Goal: Navigation & Orientation: Find specific page/section

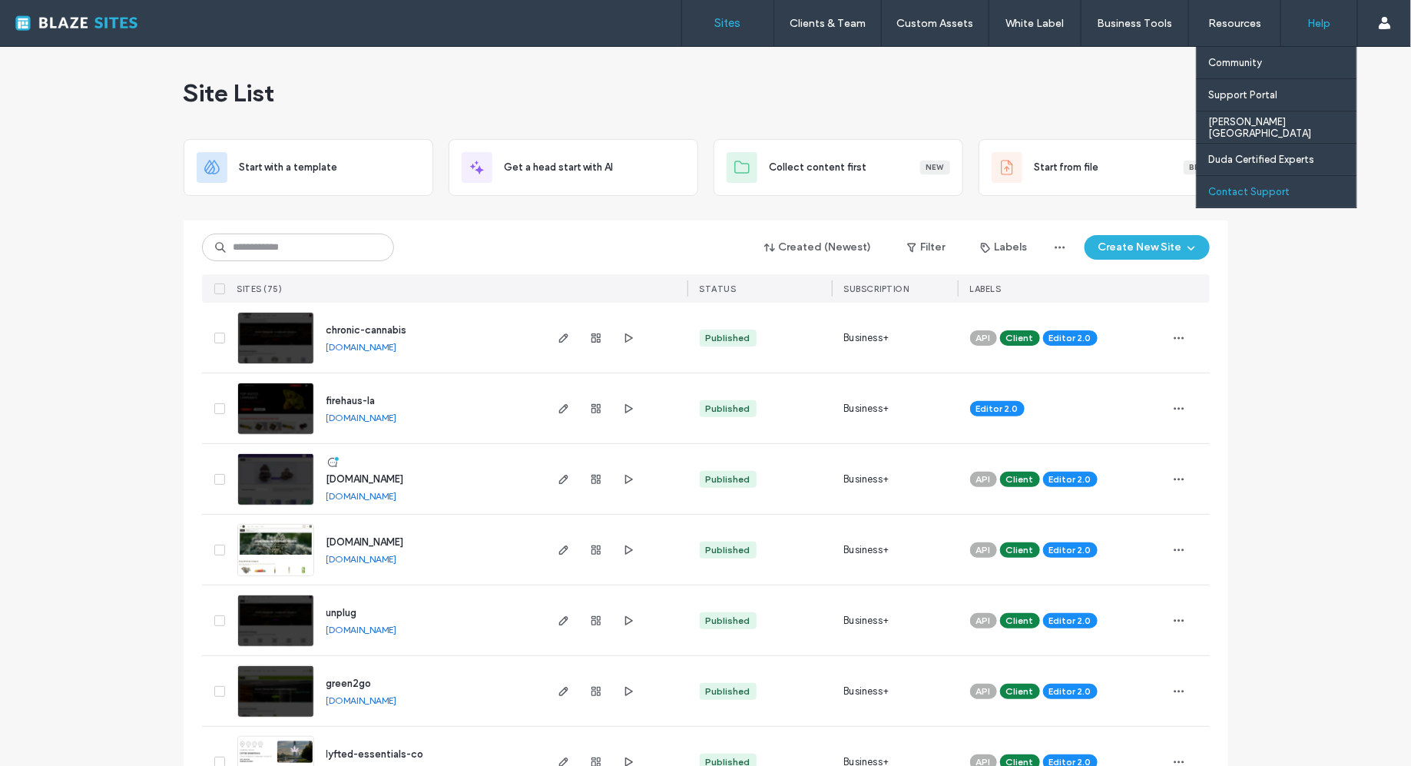
click at [1257, 198] on div "Contact Support" at bounding box center [1282, 191] width 148 height 31
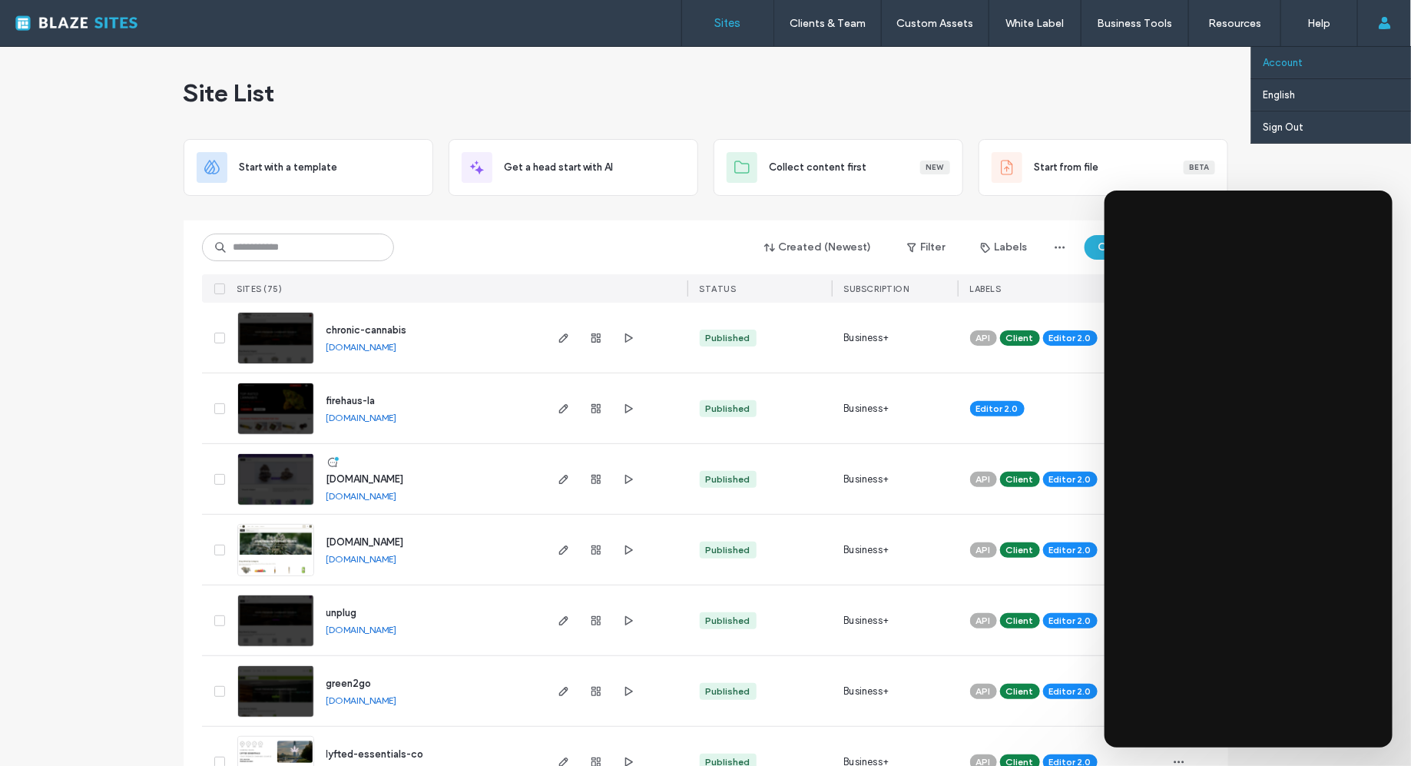
click at [1334, 57] on link "Account" at bounding box center [1337, 62] width 148 height 31
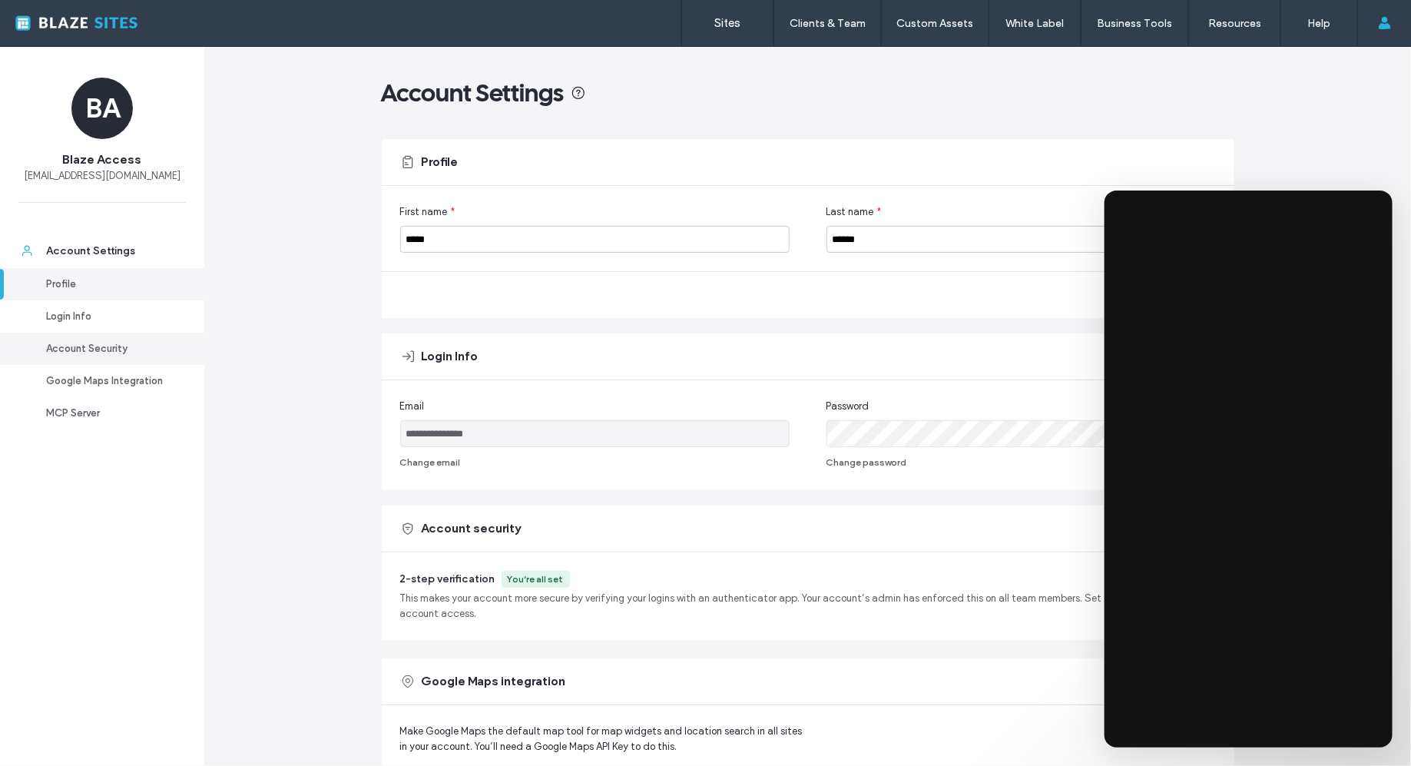
click at [83, 337] on link "Account Security" at bounding box center [102, 349] width 204 height 32
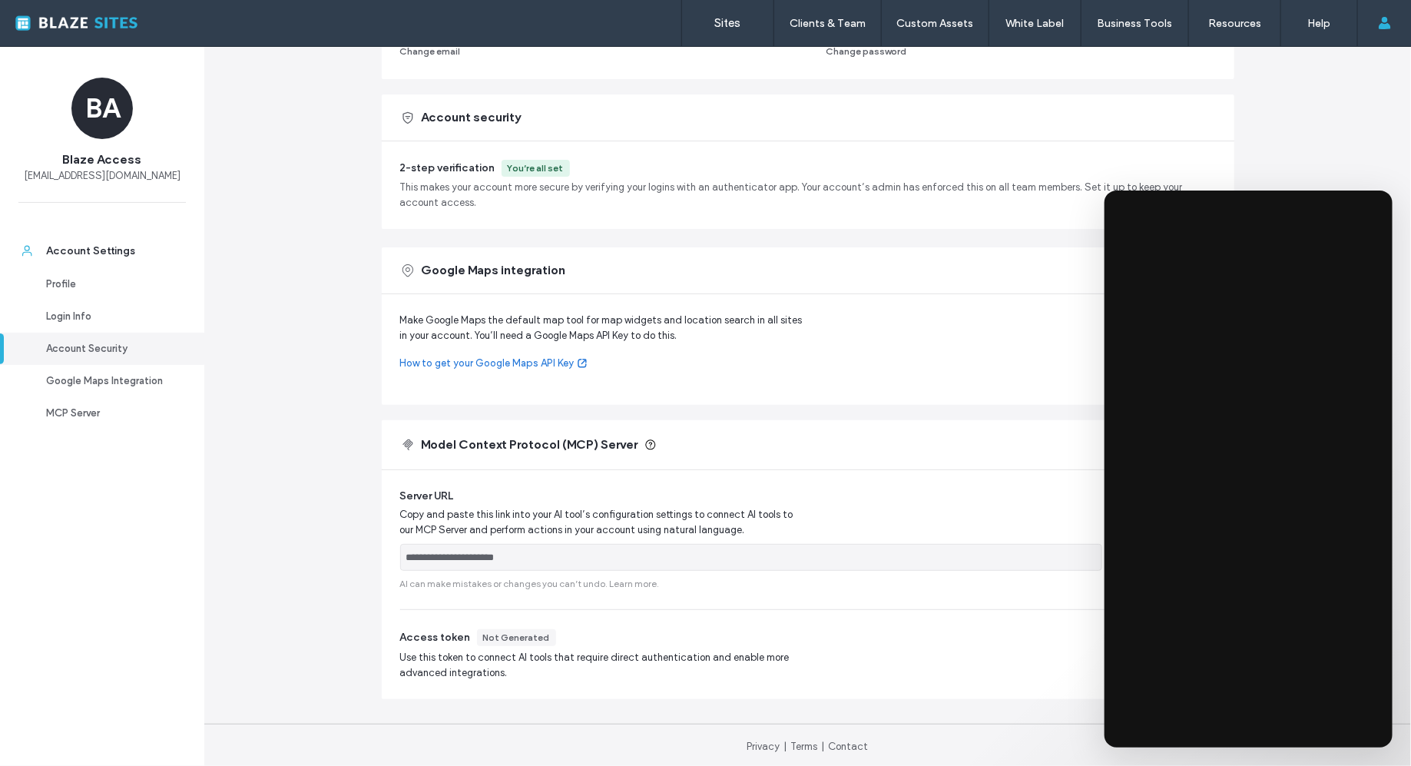
scroll to position [412, 0]
click at [190, 346] on link "Account Security" at bounding box center [102, 349] width 204 height 32
click at [12, 355] on link "Account Security" at bounding box center [102, 349] width 204 height 32
click at [714, 175] on div "2-step verification You’re all set This makes your account more secure by verif…" at bounding box center [808, 184] width 816 height 51
click at [522, 156] on div "2-step verification You’re all set This makes your account more secure by verif…" at bounding box center [808, 185] width 853 height 88
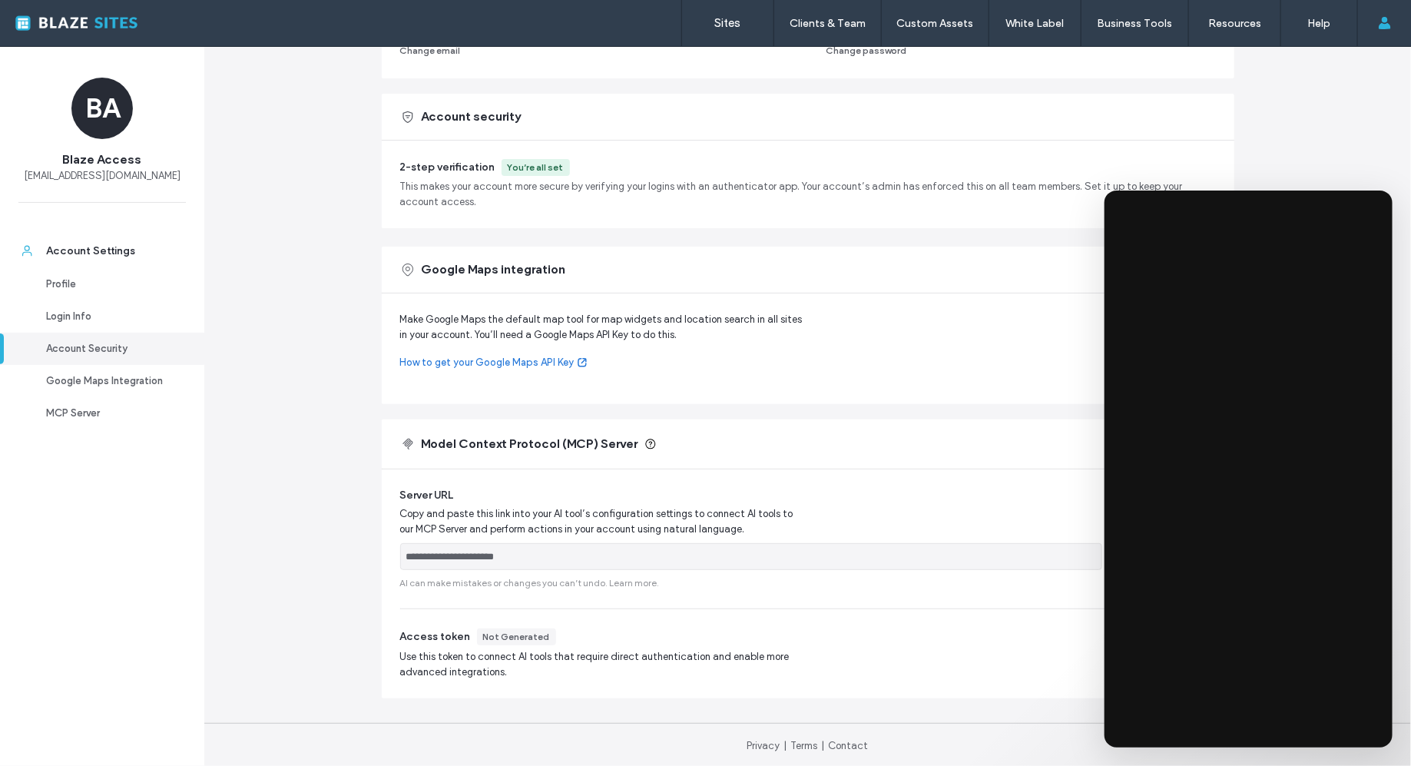
click at [524, 166] on div "You’re all set" at bounding box center [536, 168] width 56 height 14
click at [434, 166] on span "2-step verification" at bounding box center [447, 167] width 95 height 13
click at [406, 117] on icon at bounding box center [407, 116] width 15 height 15
click at [434, 115] on span "Account security" at bounding box center [472, 116] width 100 height 17
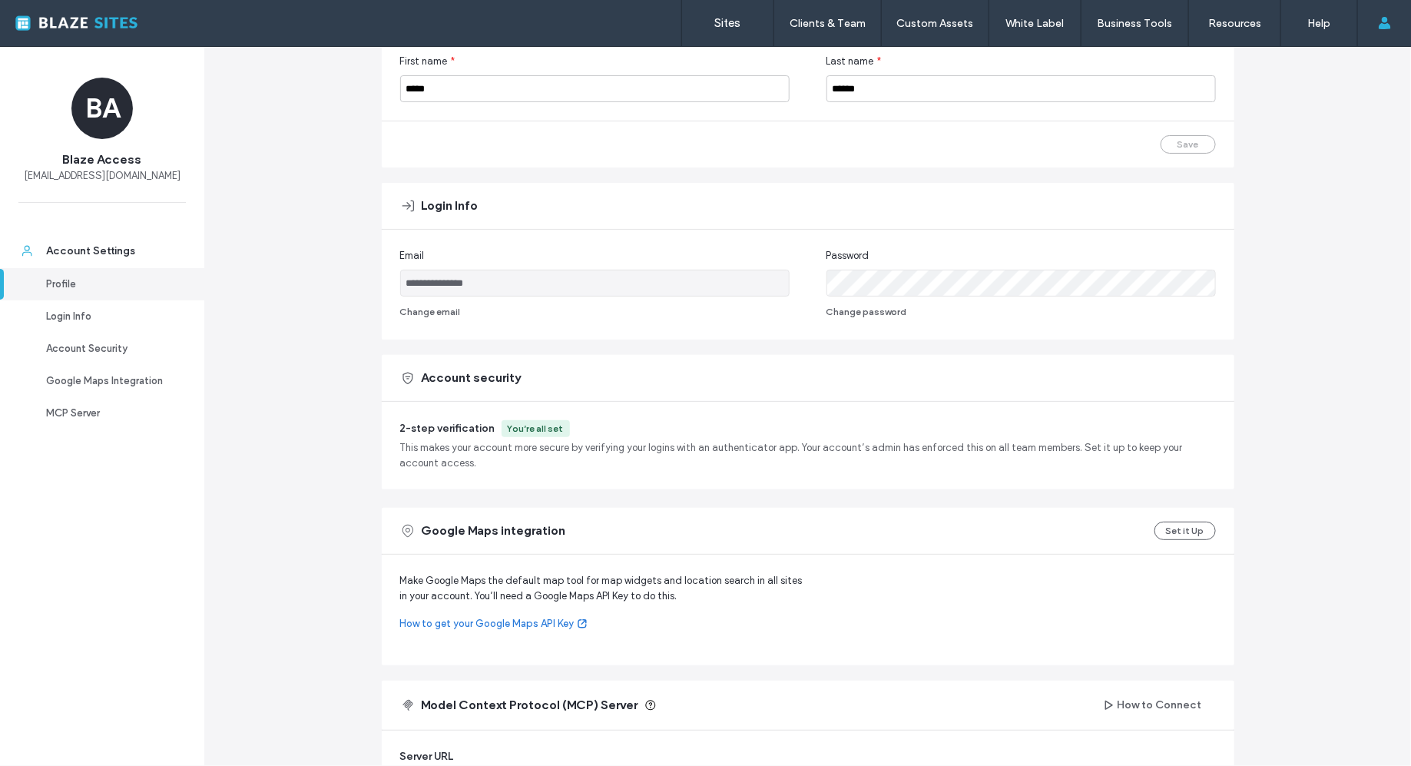
scroll to position [0, 0]
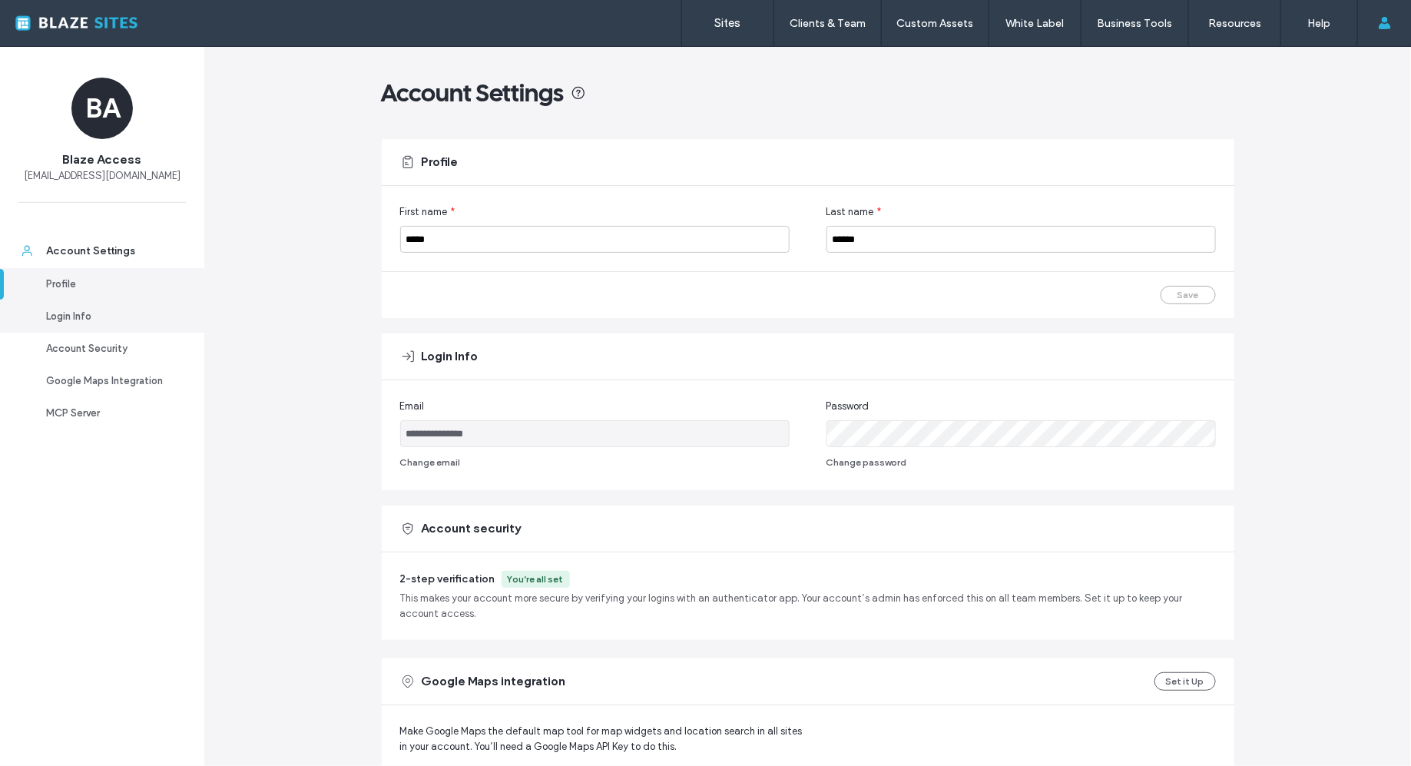
click at [104, 311] on div "Login Info" at bounding box center [109, 316] width 126 height 15
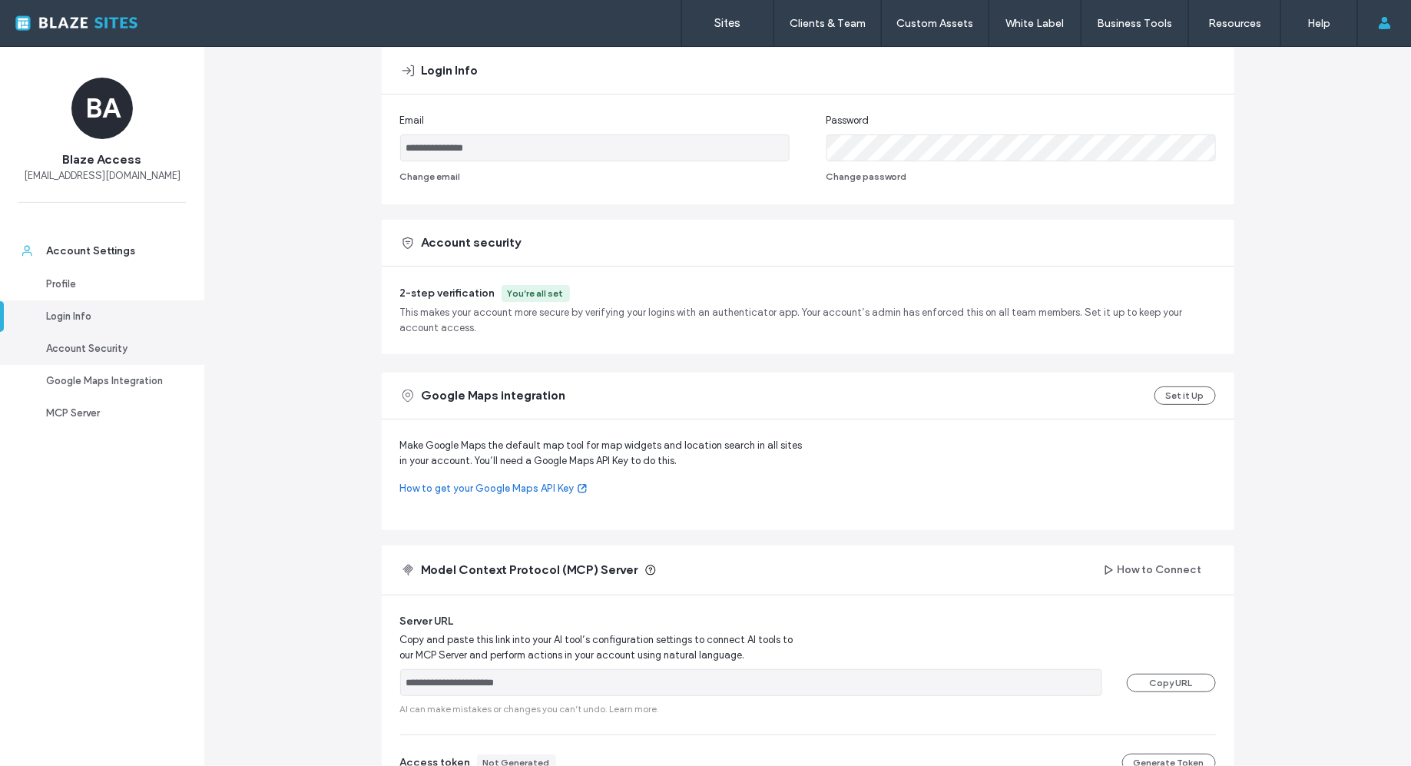
click at [109, 350] on div "Account Security" at bounding box center [109, 348] width 126 height 15
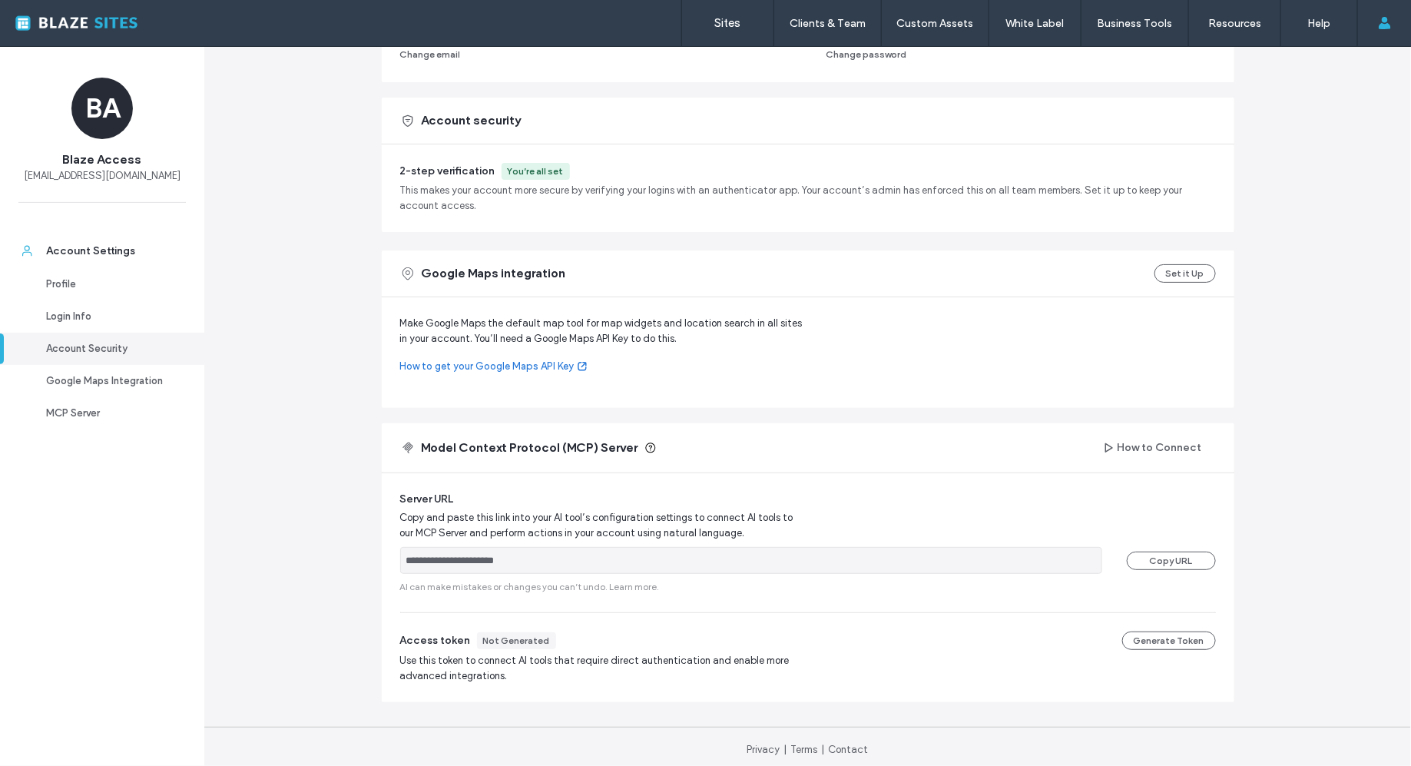
scroll to position [412, 0]
click at [1290, 321] on div "**********" at bounding box center [807, 201] width 1207 height 1133
click at [94, 283] on div "Profile" at bounding box center [109, 284] width 126 height 15
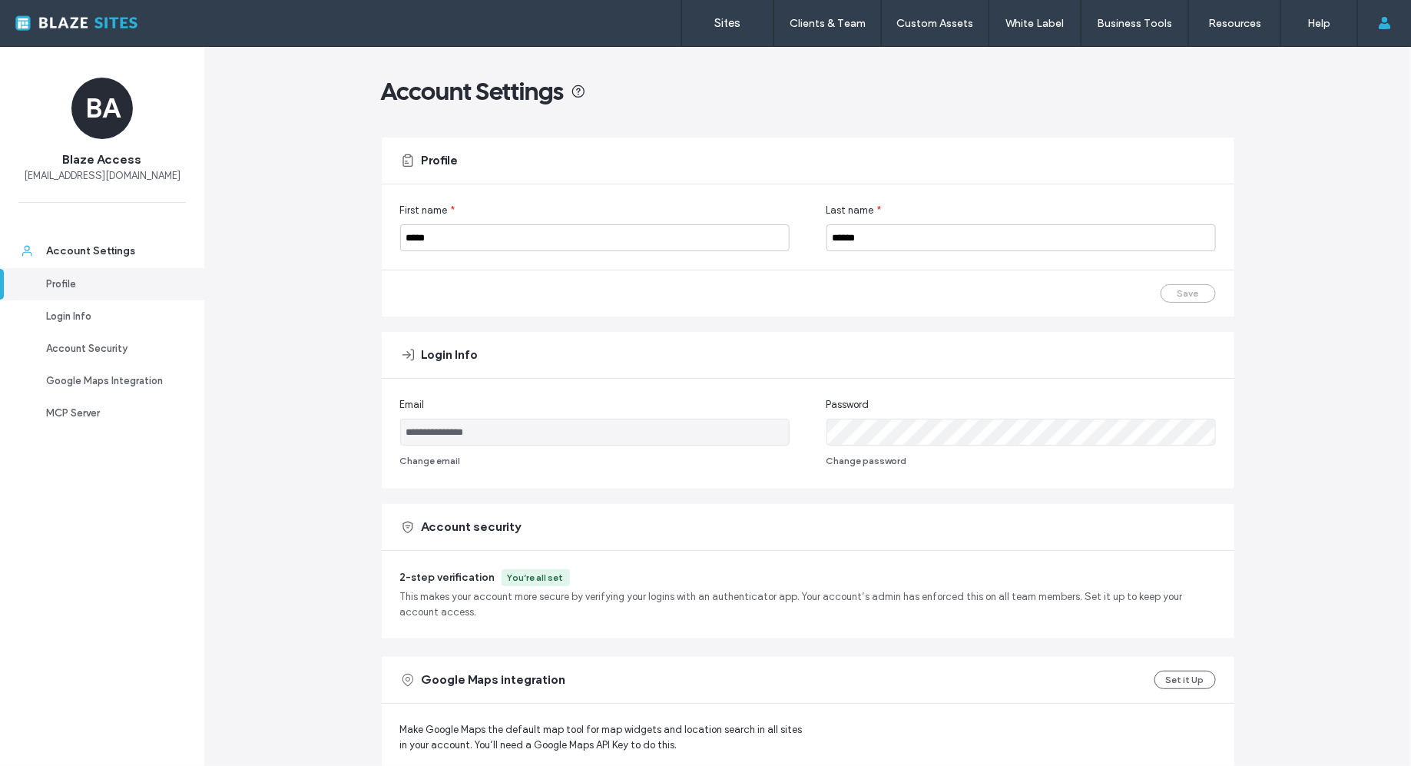
scroll to position [0, 0]
click at [97, 315] on div "Login Info" at bounding box center [109, 316] width 126 height 15
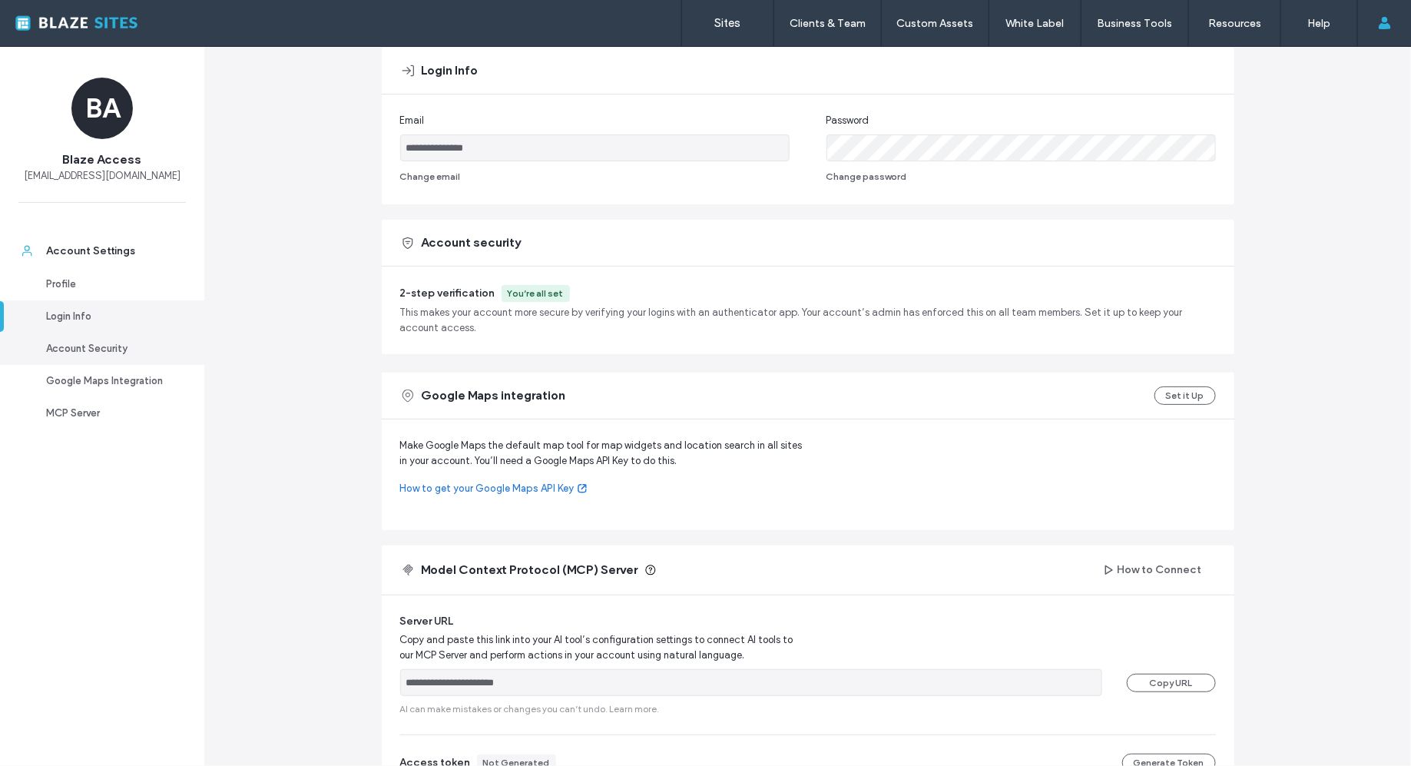
click at [113, 362] on link "Account Security" at bounding box center [102, 349] width 204 height 32
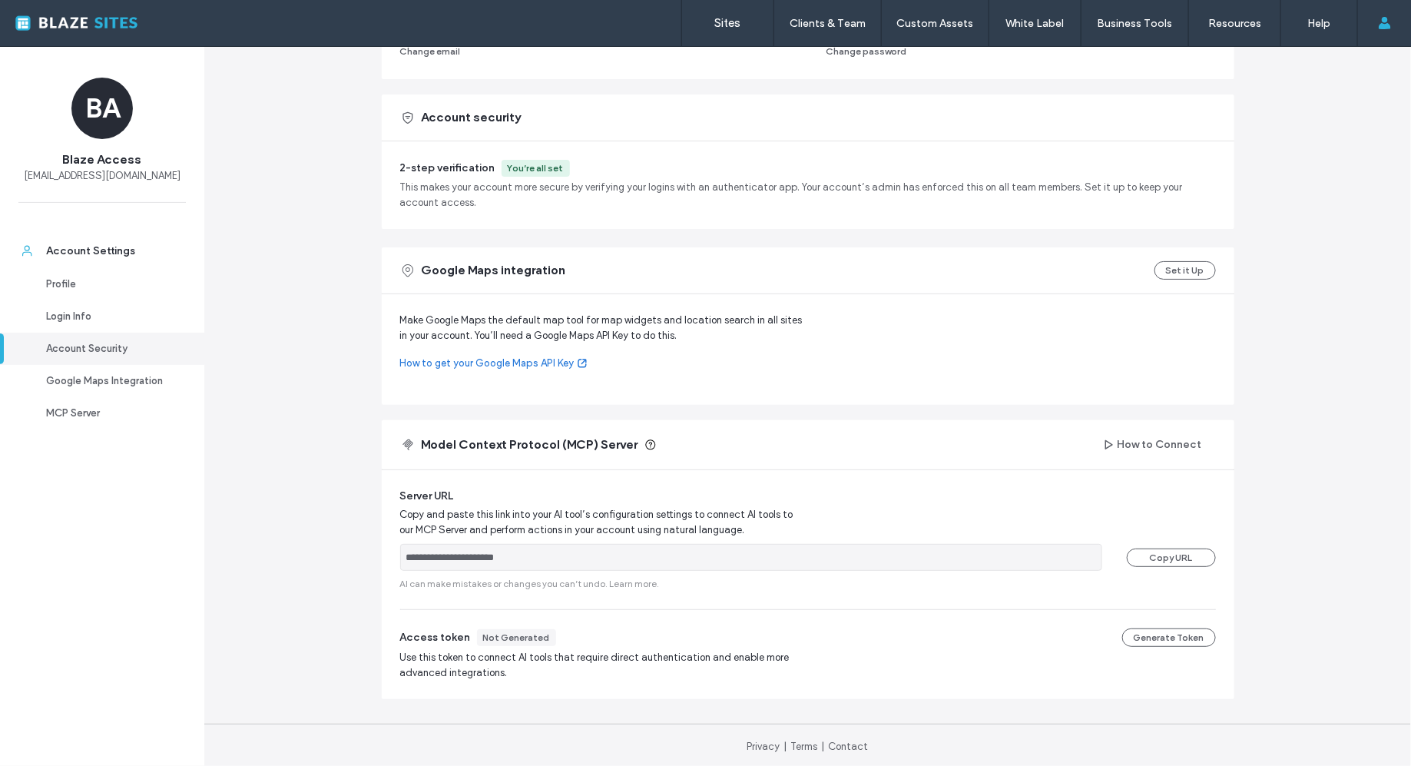
scroll to position [412, 0]
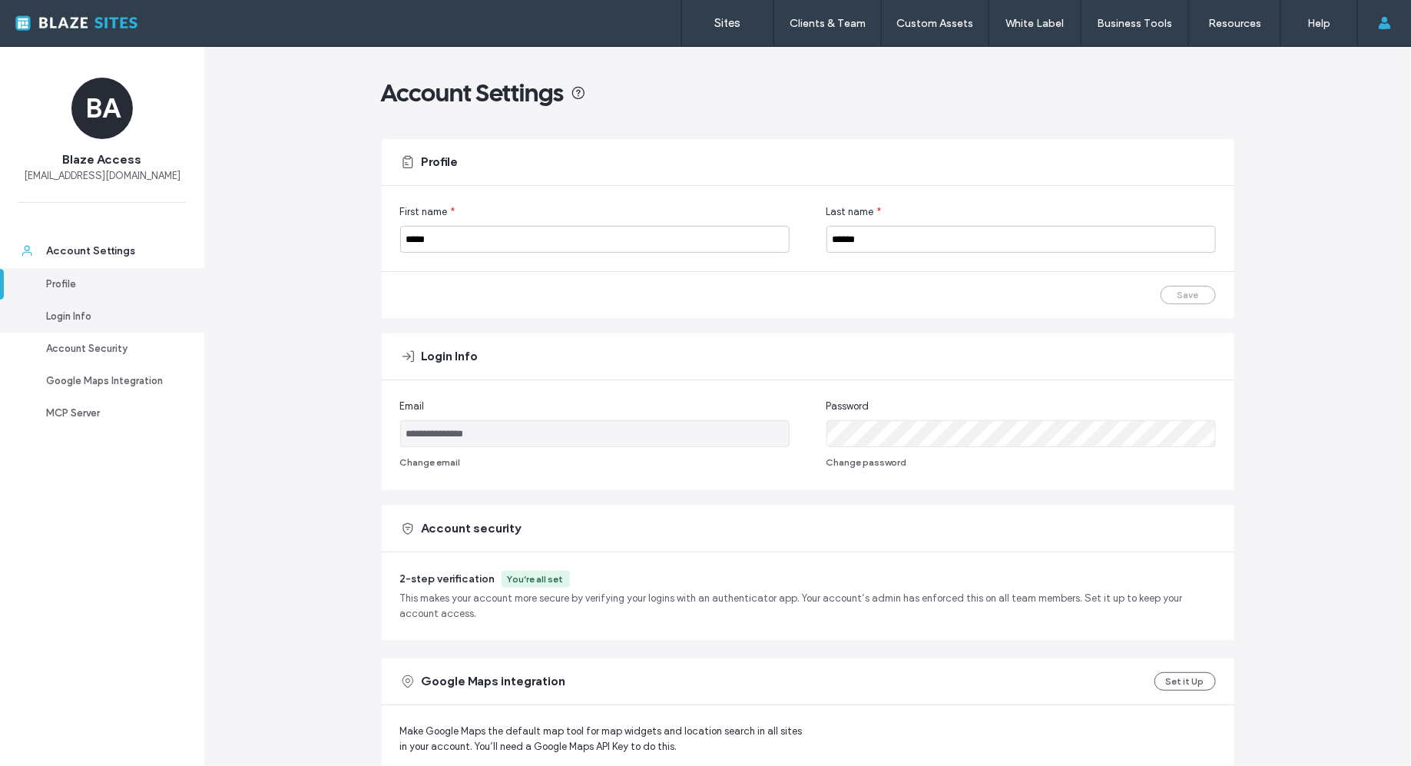
click at [111, 323] on div "Login Info" at bounding box center [109, 316] width 126 height 15
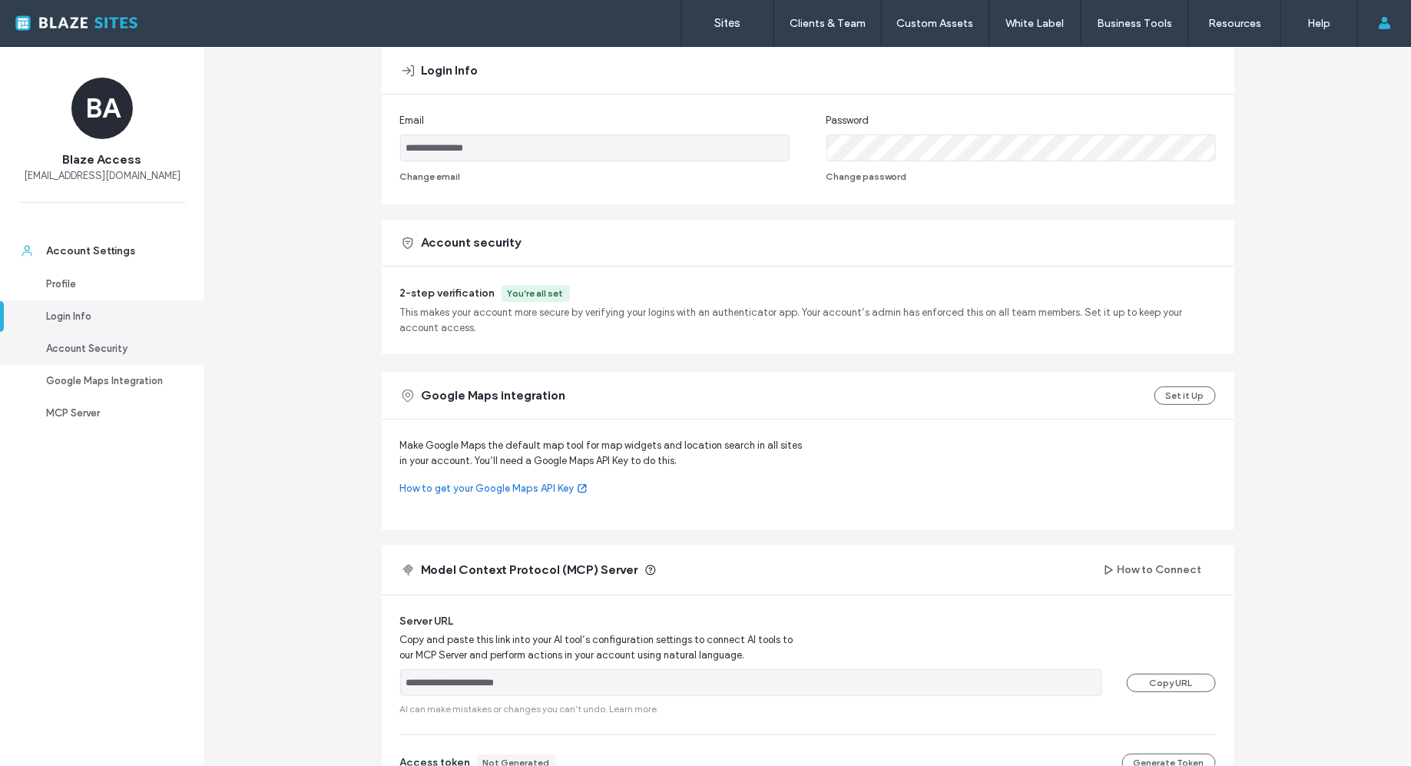
click at [110, 353] on div "Account Security" at bounding box center [109, 348] width 126 height 15
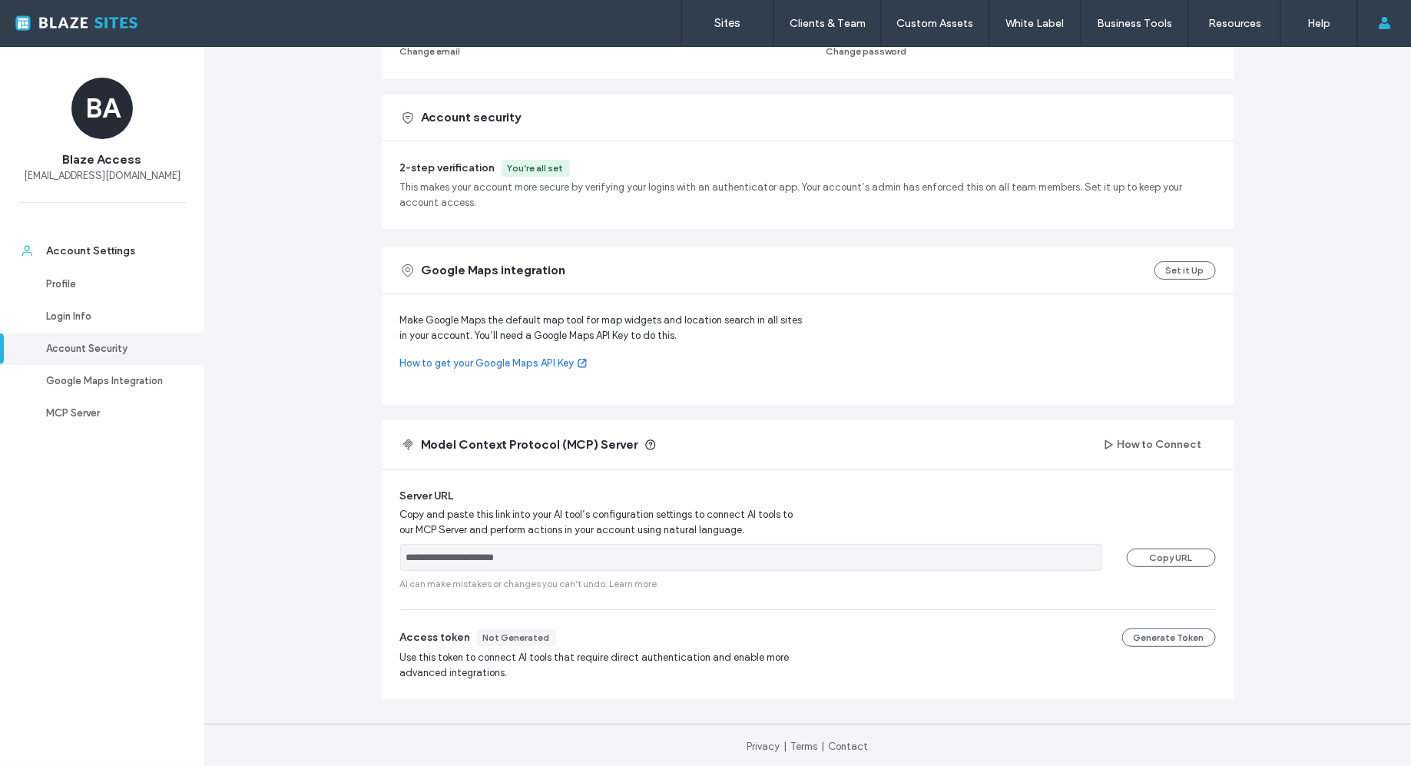
scroll to position [412, 0]
click at [108, 377] on div "Google Maps Integration" at bounding box center [109, 380] width 126 height 15
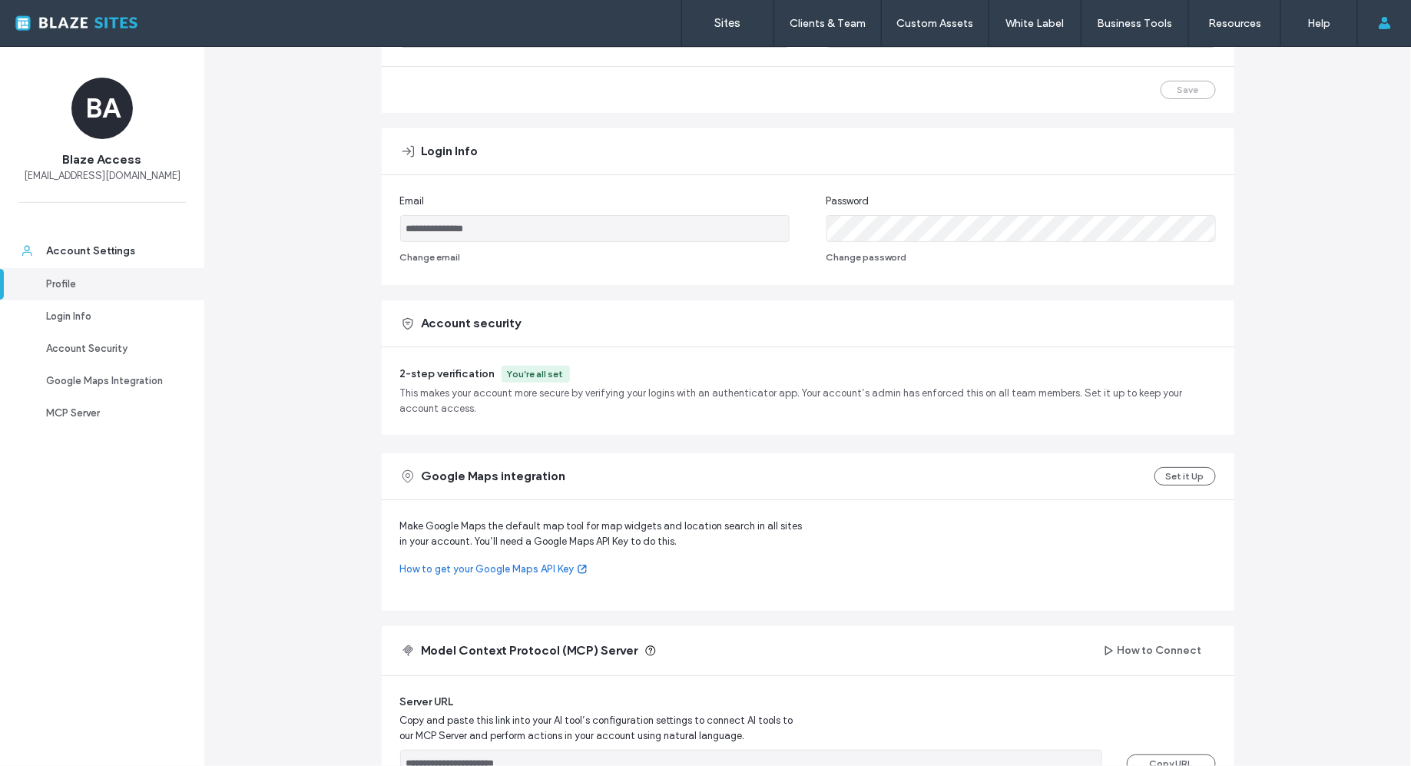
scroll to position [0, 0]
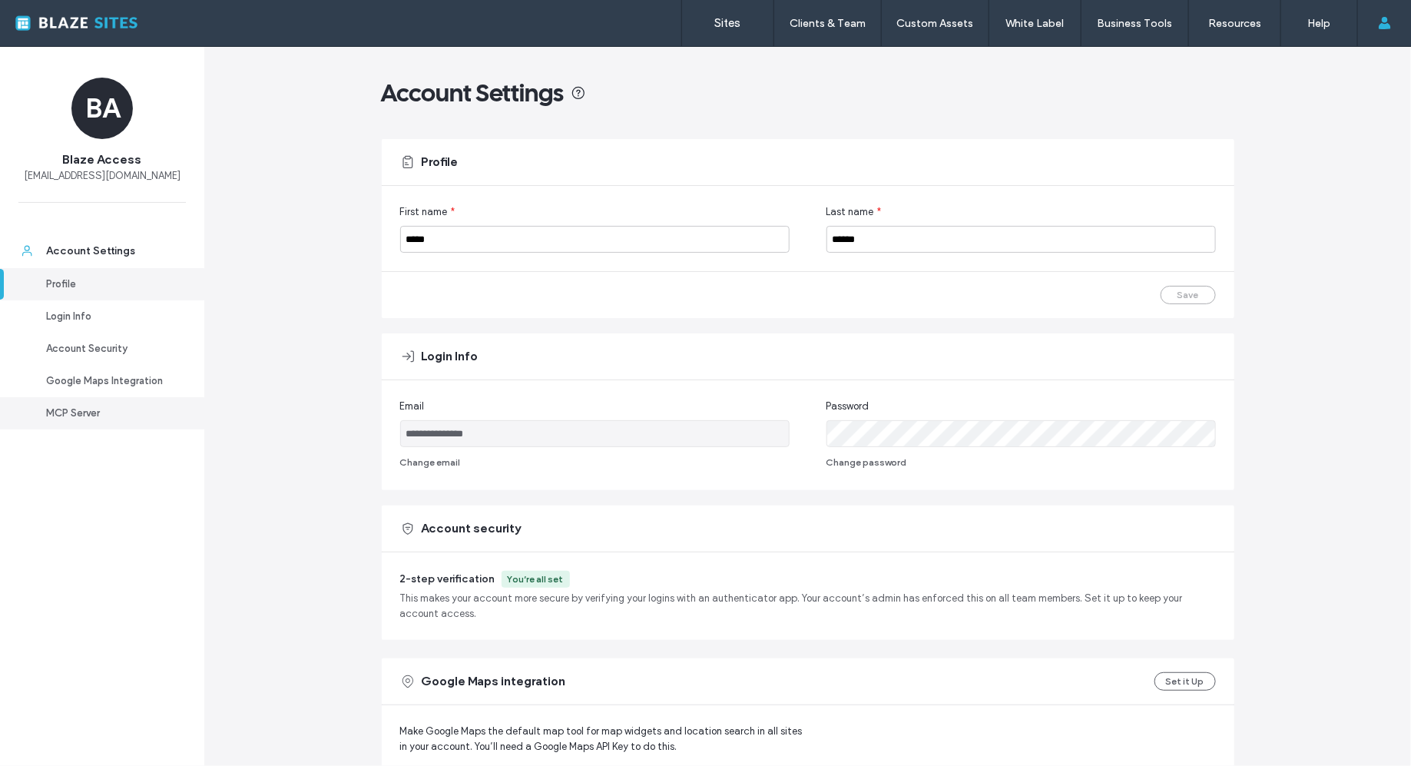
click at [79, 406] on div "MCP Server" at bounding box center [109, 413] width 126 height 15
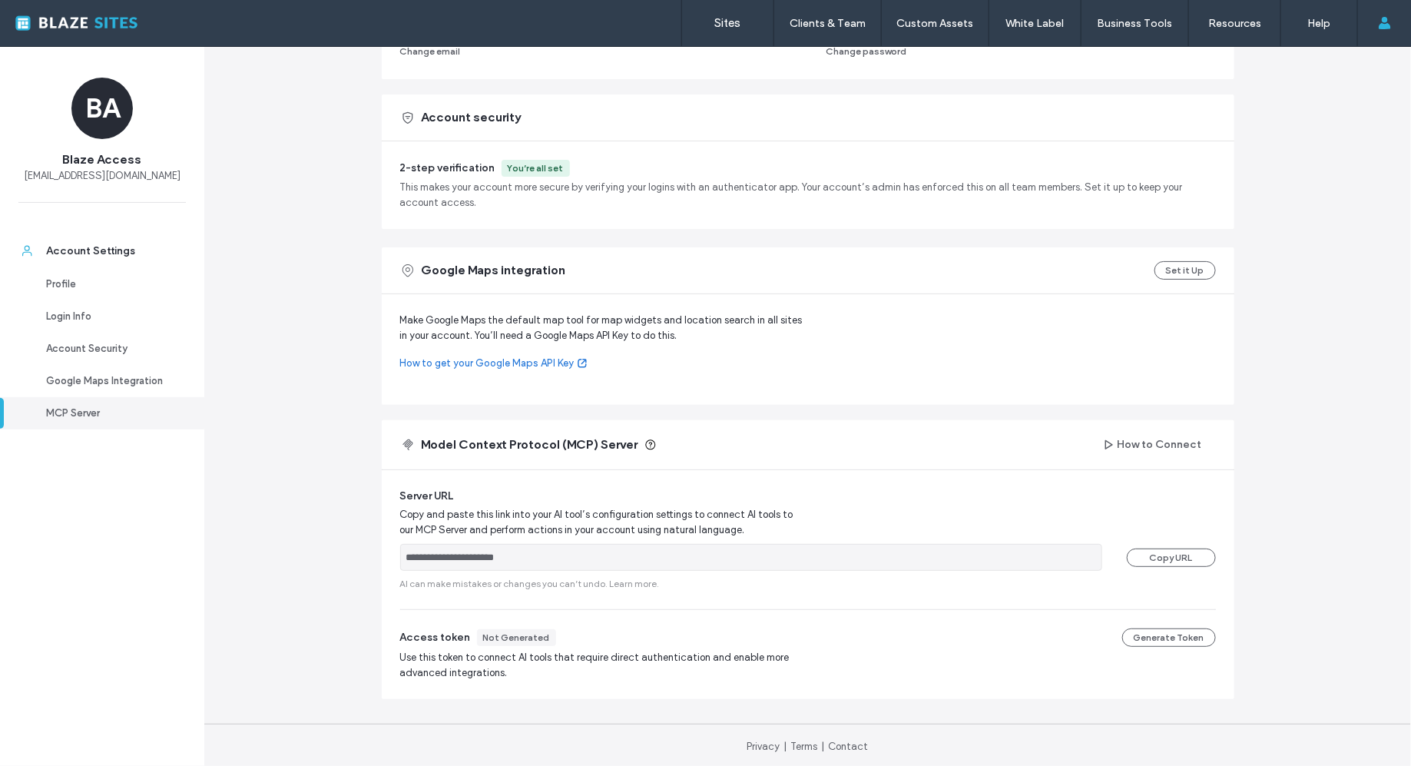
scroll to position [412, 0]
click at [67, 281] on div "Profile" at bounding box center [109, 284] width 126 height 15
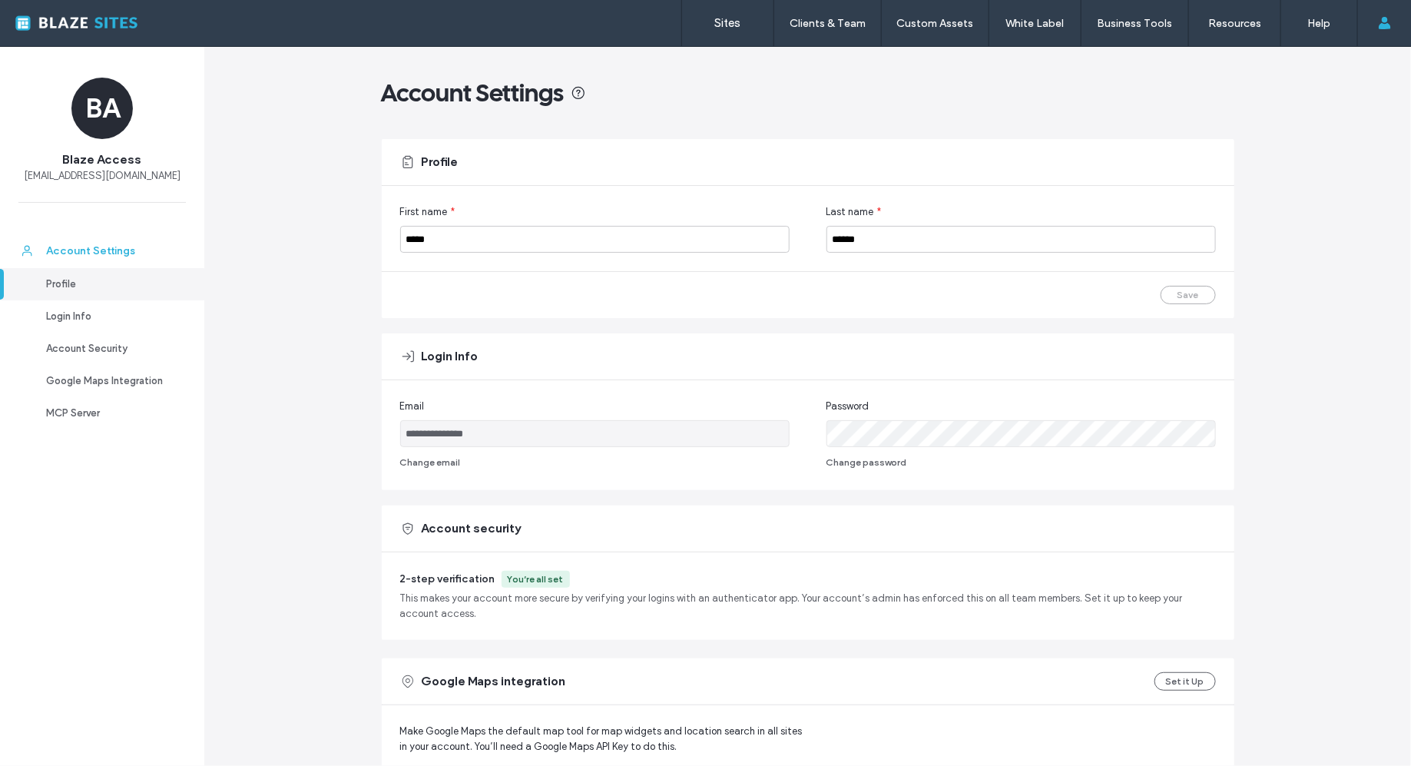
scroll to position [0, 0]
click at [113, 255] on div "Account Settings" at bounding box center [109, 251] width 126 height 15
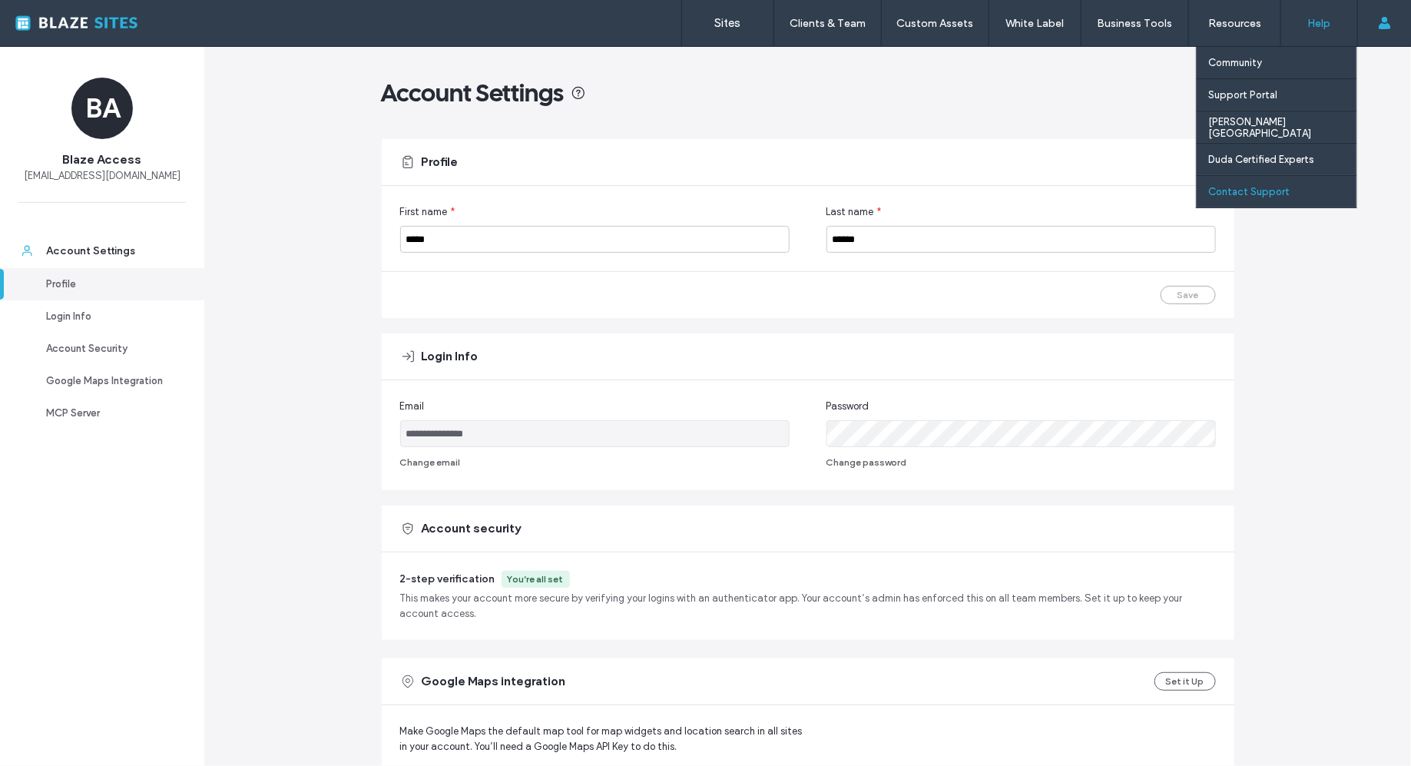
click at [1253, 194] on label "Contact Support" at bounding box center [1248, 192] width 81 height 12
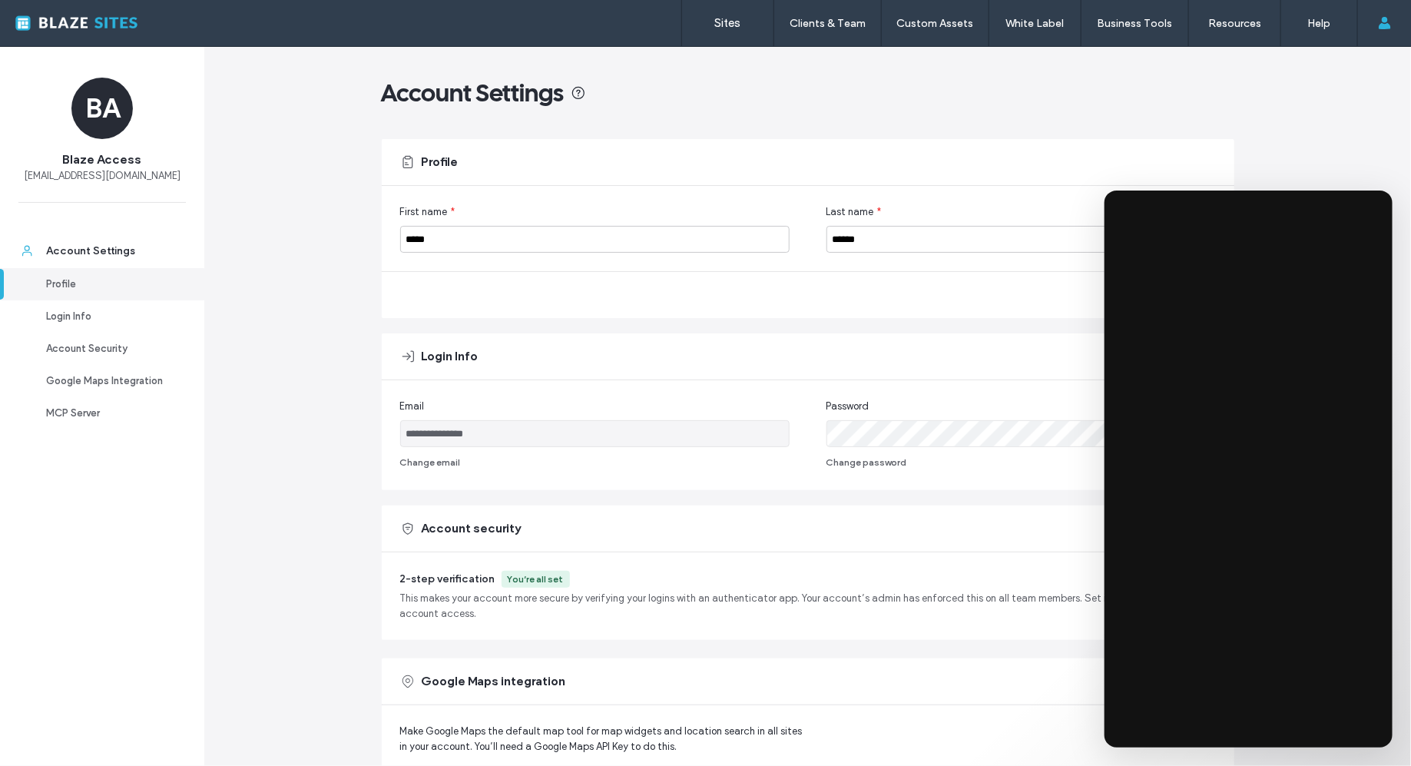
click at [543, 522] on div "Account security" at bounding box center [808, 529] width 853 height 46
